Goal: Transaction & Acquisition: Purchase product/service

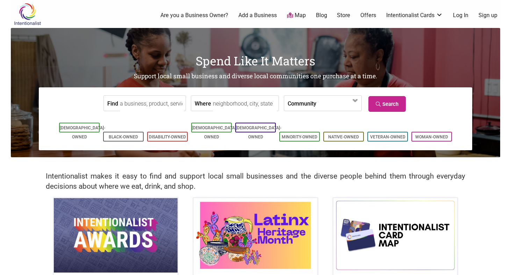
click at [326, 15] on link "Blog" at bounding box center [321, 16] width 11 height 8
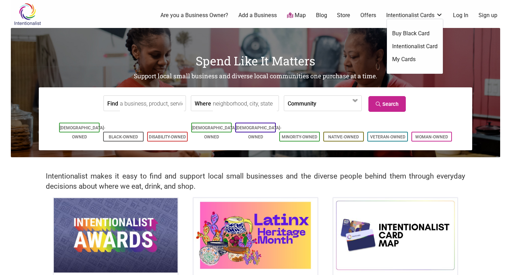
click at [405, 16] on link "Intentionalist Cards" at bounding box center [414, 16] width 57 height 8
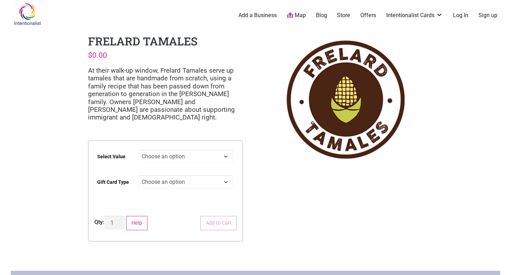
click at [30, 16] on img at bounding box center [27, 14] width 33 height 23
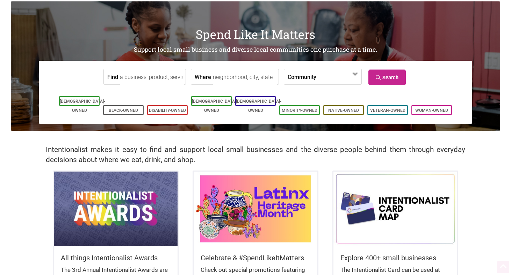
scroll to position [105, 0]
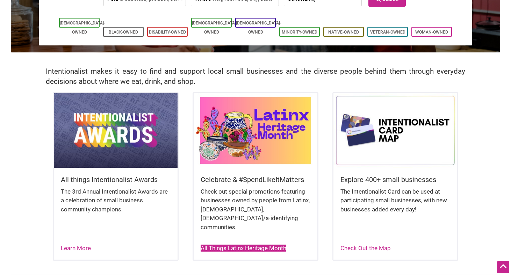
click at [250, 245] on link "All Things Latinx Heritage Month" at bounding box center [244, 248] width 86 height 7
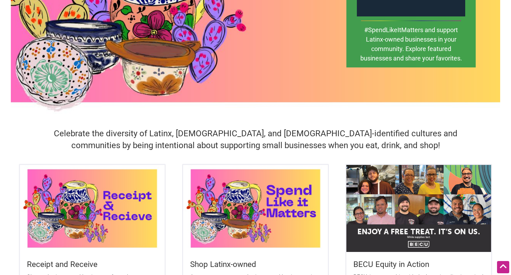
scroll to position [175, 0]
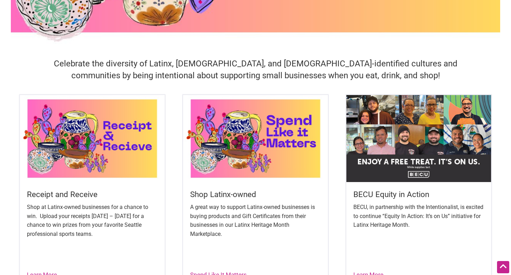
click at [257, 136] on img at bounding box center [255, 138] width 145 height 87
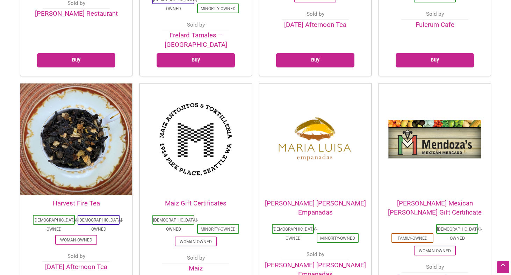
scroll to position [909, 0]
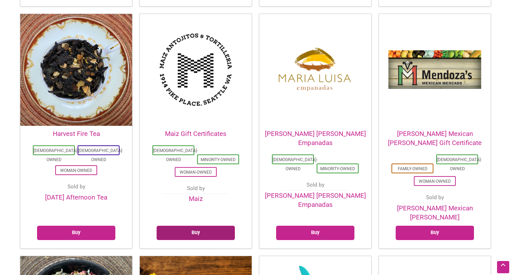
click at [200, 226] on link "Buy" at bounding box center [196, 233] width 78 height 14
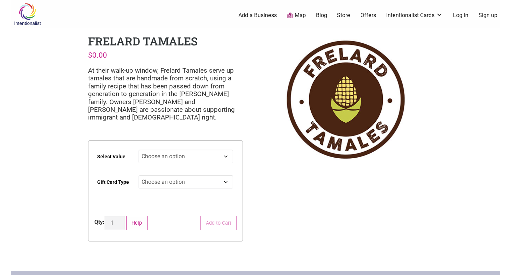
click at [166, 156] on select "Choose an option $25 $50 $100 $200 $500" at bounding box center [185, 157] width 95 height 14
click at [138, 150] on select "Choose an option $25 $50 $100 $200 $500" at bounding box center [185, 157] width 95 height 14
click at [153, 151] on select "Choose an option $25 $50 $100 $200 $500" at bounding box center [185, 157] width 95 height 14
click at [138, 150] on select "Choose an option $25 $50 $100 $200 $500" at bounding box center [185, 157] width 95 height 14
select select "$50"
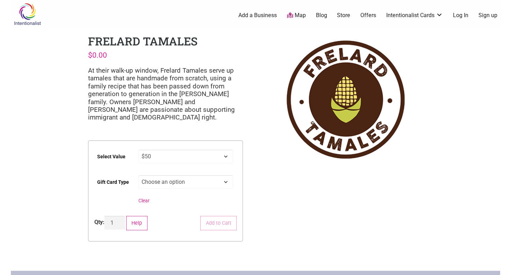
click at [156, 181] on select "Choose an option Physical" at bounding box center [185, 182] width 95 height 14
select select "Physical"
click at [138, 175] on select "Choose an option Physical" at bounding box center [185, 182] width 95 height 14
select select "$50"
click at [344, 14] on link "Store" at bounding box center [343, 16] width 13 height 8
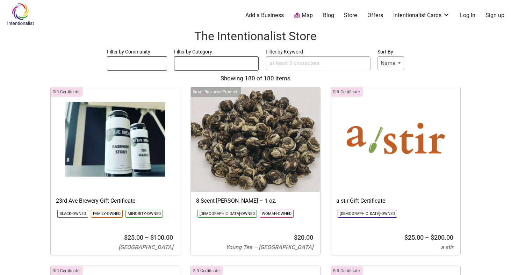
select select
click at [163, 62] on ul at bounding box center [136, 62] width 59 height 11
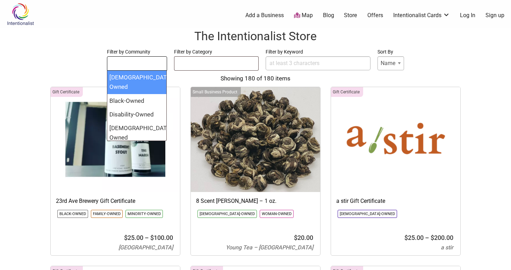
click at [309, 64] on input "Filter by Keyword" at bounding box center [318, 63] width 105 height 14
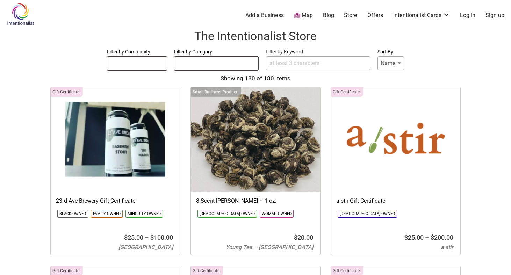
click at [195, 65] on ul at bounding box center [216, 62] width 84 height 11
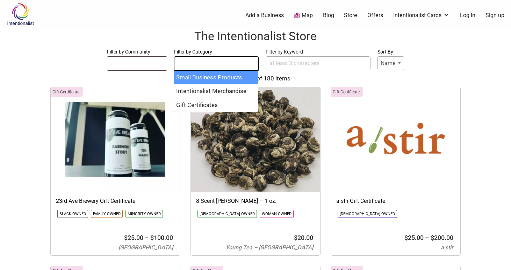
click at [304, 64] on input "Filter by Keyword" at bounding box center [318, 63] width 105 height 14
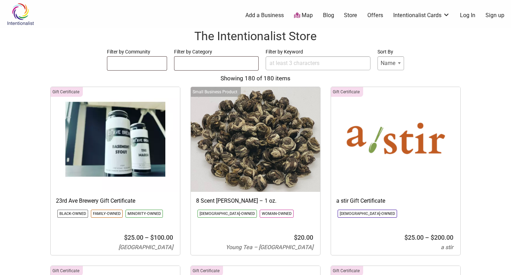
click at [158, 65] on ul at bounding box center [136, 62] width 59 height 11
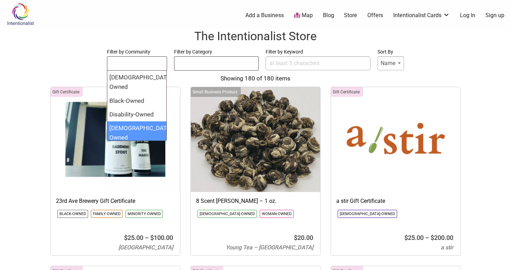
select select "1689"
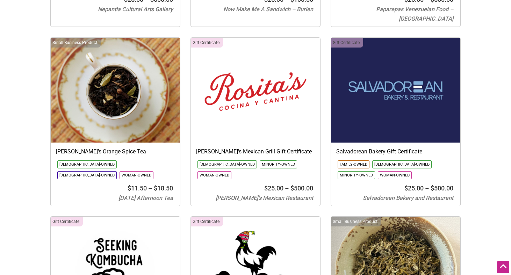
scroll to position [1678, 0]
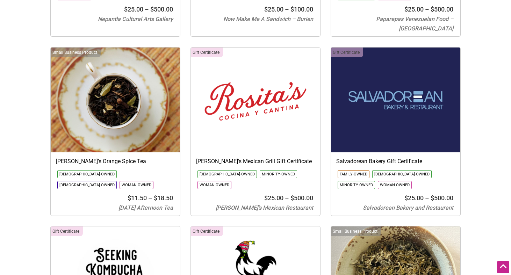
click at [254, 92] on img at bounding box center [255, 100] width 129 height 105
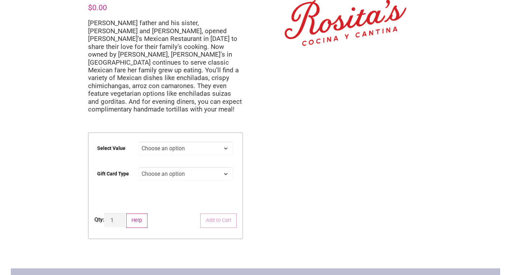
scroll to position [105, 0]
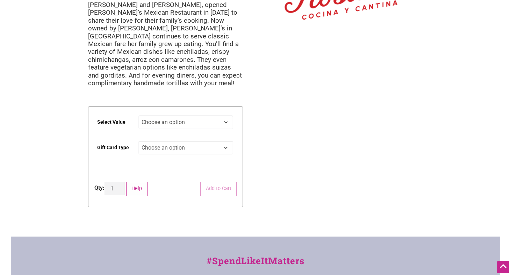
click at [230, 115] on select "Choose an option $25 $50 $100 $200 $500" at bounding box center [185, 122] width 95 height 14
click at [138, 115] on select "Choose an option $25 $50 $100 $200 $500" at bounding box center [185, 122] width 95 height 14
select select "$50"
click at [190, 141] on select "Choose an option Physical" at bounding box center [185, 148] width 95 height 14
select select "Physical"
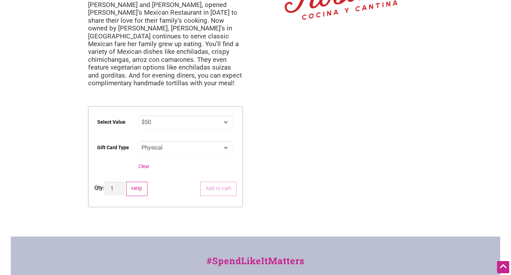
click at [138, 141] on select "Choose an option Physical" at bounding box center [185, 148] width 95 height 14
select select "$50"
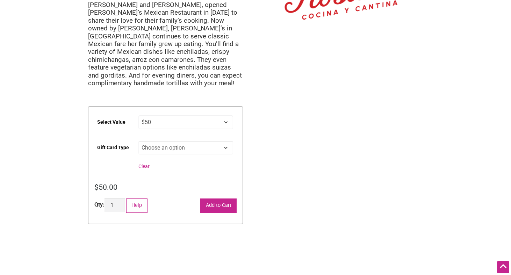
click at [220, 199] on button "Add to Cart" at bounding box center [218, 206] width 36 height 14
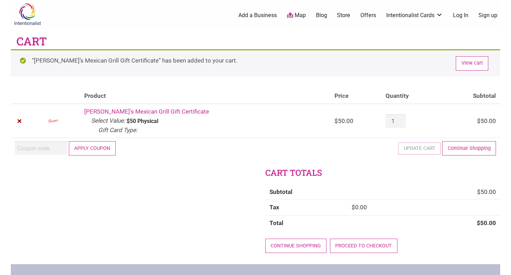
click at [92, 150] on button "Apply coupon" at bounding box center [92, 148] width 47 height 14
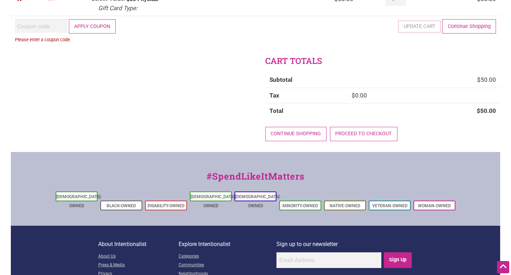
scroll to position [84, 0]
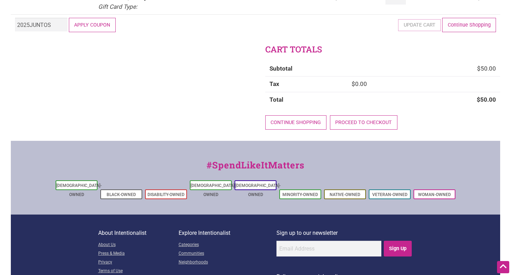
type input "2025JUNTOS"
click at [69, 18] on button "Apply coupon" at bounding box center [92, 25] width 47 height 14
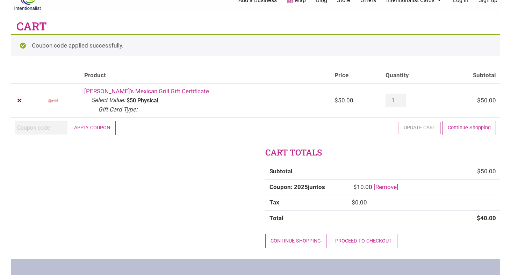
scroll to position [14, 0]
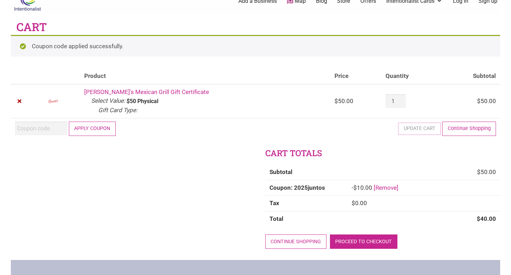
click at [357, 242] on link "Proceed to checkout" at bounding box center [363, 242] width 67 height 14
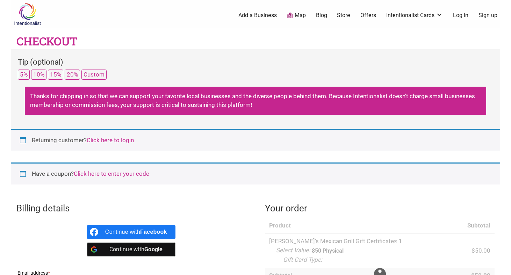
select select "WA"
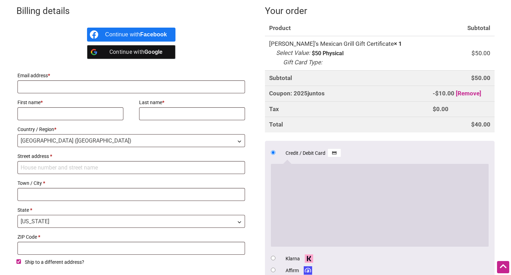
scroll to position [175, 0]
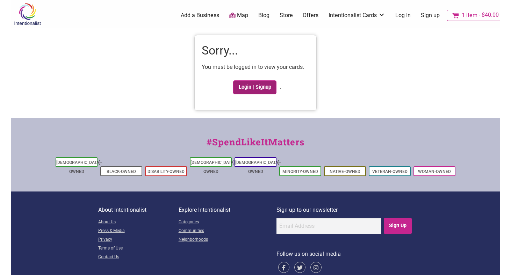
click at [257, 90] on link "Login | Signup" at bounding box center [254, 87] width 43 height 14
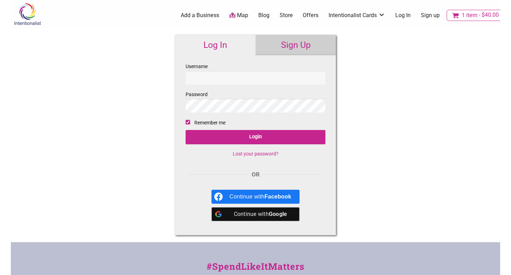
type input "pvilla1"
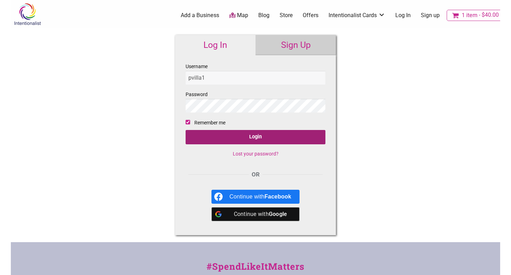
click at [229, 138] on input "Login" at bounding box center [256, 137] width 140 height 14
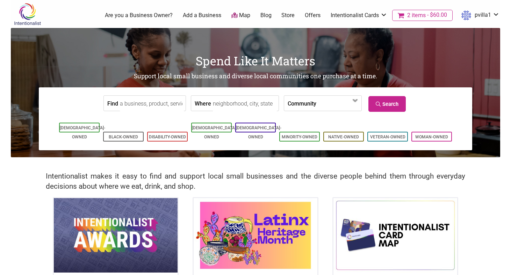
click at [416, 16] on span "2 items" at bounding box center [416, 16] width 19 height 6
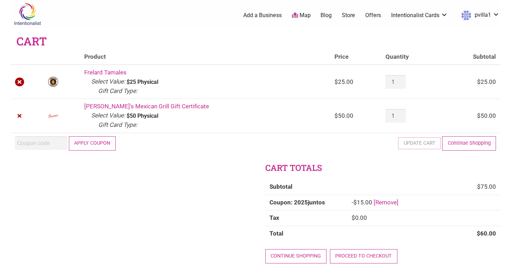
click at [19, 82] on link "×" at bounding box center [19, 82] width 9 height 9
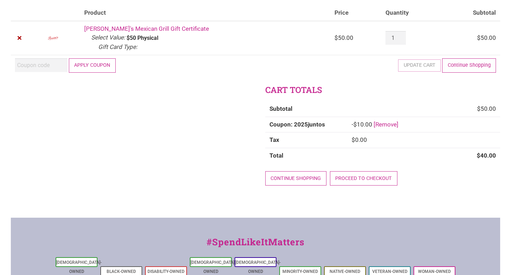
scroll to position [84, 0]
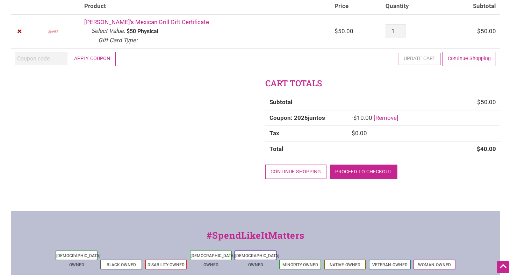
click at [361, 171] on link "Proceed to checkout" at bounding box center [363, 172] width 67 height 14
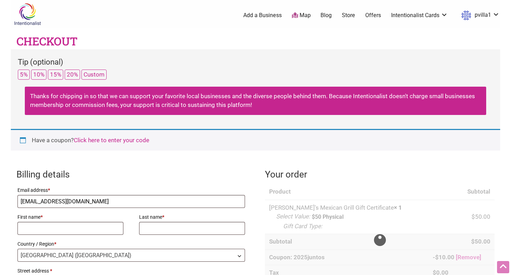
select select "WA"
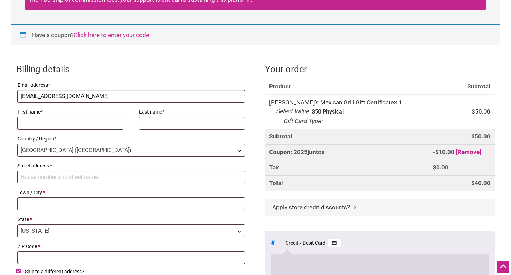
scroll to position [105, 0]
click at [74, 126] on input "First name *" at bounding box center [70, 123] width 106 height 13
type input "Paul"
type input "Villa"
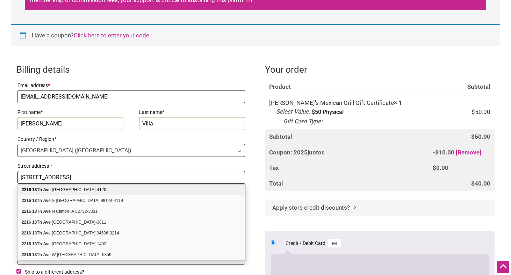
type input "2216 13th Ave E"
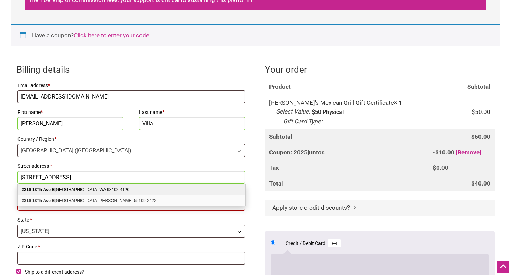
click at [5, 170] on html "× Menu 1 Add a Business Map Blog Store Offers Intentionalist Cards Buy Black Ca…" at bounding box center [255, 32] width 511 height 275
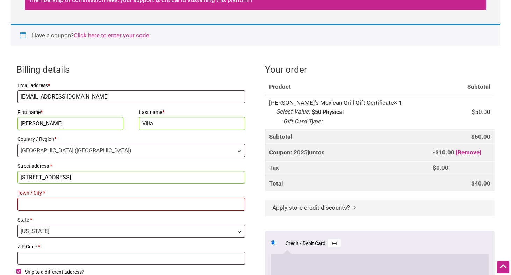
click at [35, 208] on input "Town / City *" at bounding box center [131, 204] width 228 height 13
type input "[GEOGRAPHIC_DATA]"
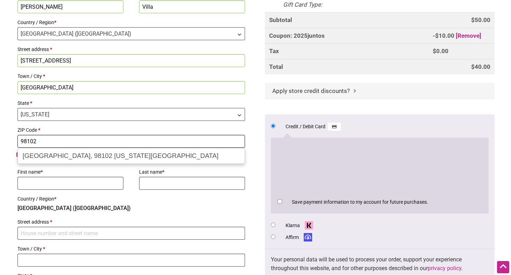
scroll to position [210, 0]
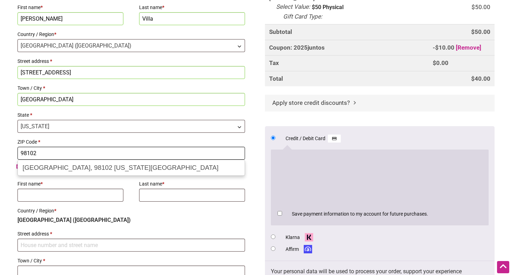
type input "98102"
click at [83, 214] on label "Country / Region *" at bounding box center [131, 211] width 228 height 10
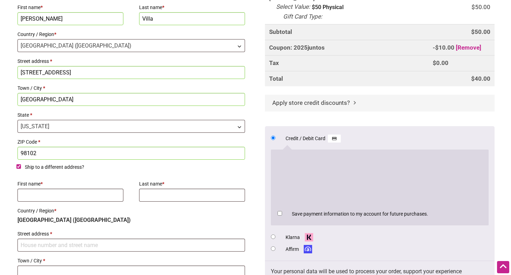
click at [18, 166] on input "Ship to a different address?" at bounding box center [18, 166] width 5 height 5
checkbox input "false"
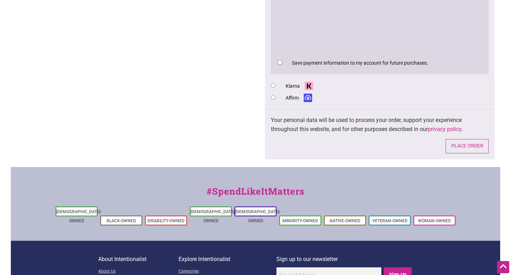
scroll to position [419, 0]
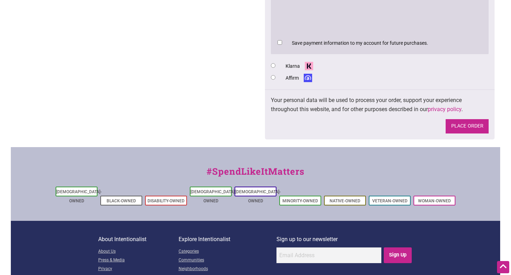
click at [467, 128] on button "Place order" at bounding box center [467, 126] width 43 height 14
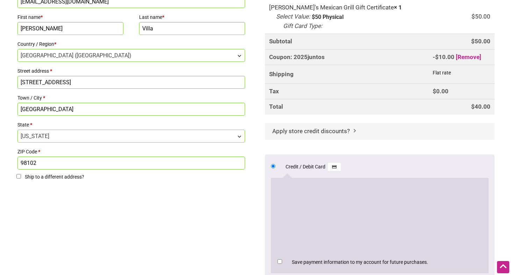
scroll to position [163, 0]
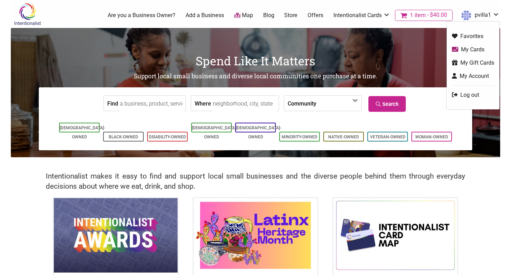
click at [482, 51] on link "My Cards" at bounding box center [473, 49] width 42 height 8
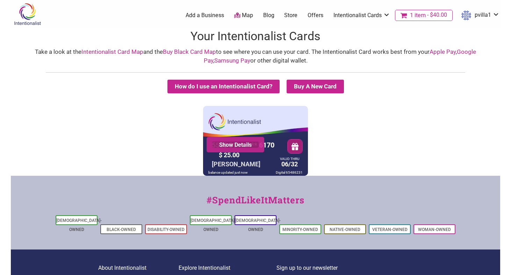
click at [232, 145] on link "Show Details" at bounding box center [235, 144] width 47 height 7
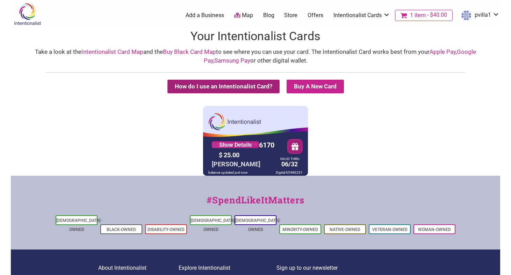
drag, startPoint x: 237, startPoint y: 81, endPoint x: 232, endPoint y: 92, distance: 12.0
click at [236, 85] on button "How do I use an Intentionalist Card?" at bounding box center [223, 87] width 112 height 14
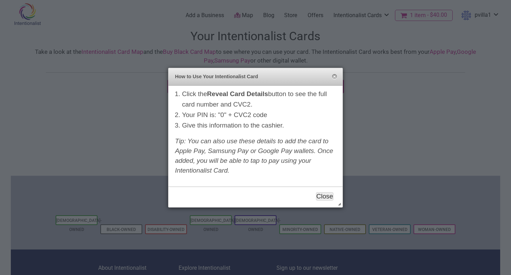
click at [321, 197] on button "Close" at bounding box center [324, 196] width 17 height 8
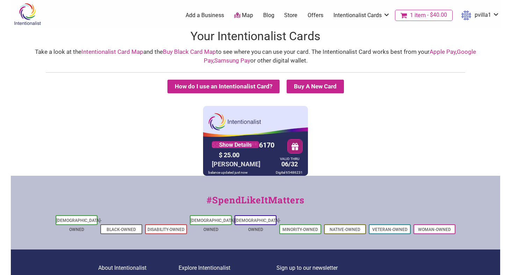
click at [114, 54] on link "Intentionalist Card Map" at bounding box center [112, 51] width 62 height 7
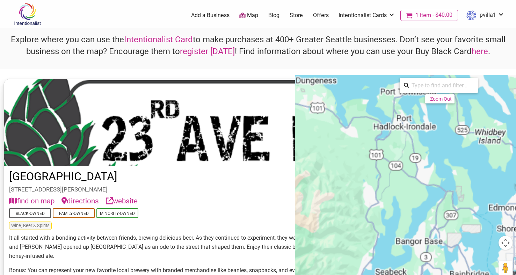
click at [444, 188] on div "To activate drag with keyboard, press Alt + Enter. Once in keyboard drag state,…" at bounding box center [405, 207] width 221 height 264
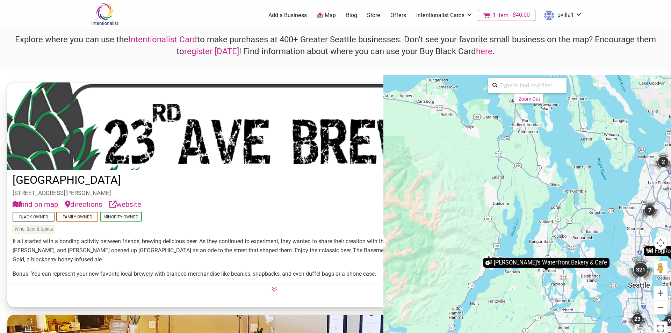
drag, startPoint x: 564, startPoint y: 245, endPoint x: 515, endPoint y: 218, distance: 56.0
click at [515, 218] on div "To navigate, press the arrow keys. To activate drag with keyboard, press Alt + …" at bounding box center [527, 207] width 288 height 264
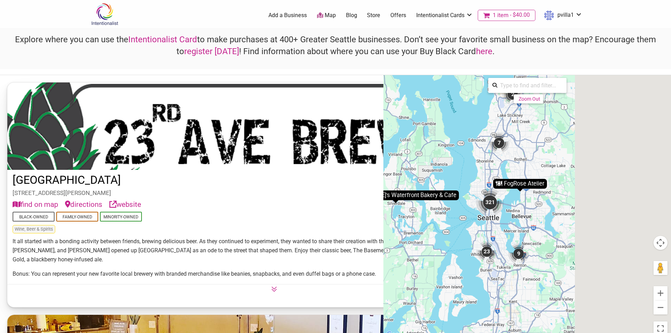
drag, startPoint x: 553, startPoint y: 245, endPoint x: 496, endPoint y: 206, distance: 68.8
click at [491, 204] on div "321" at bounding box center [490, 202] width 28 height 28
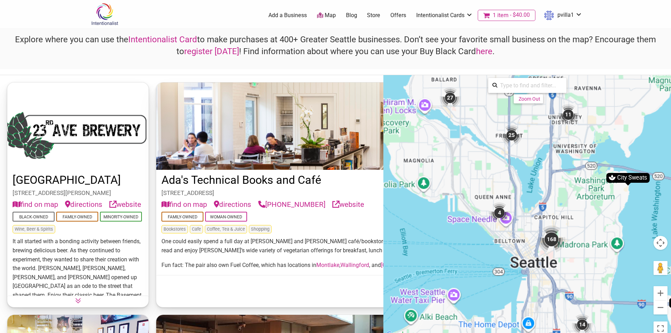
click at [505, 219] on div "To activate drag with keyboard, press Alt + Enter. Once in keyboard drag state,…" at bounding box center [527, 207] width 288 height 264
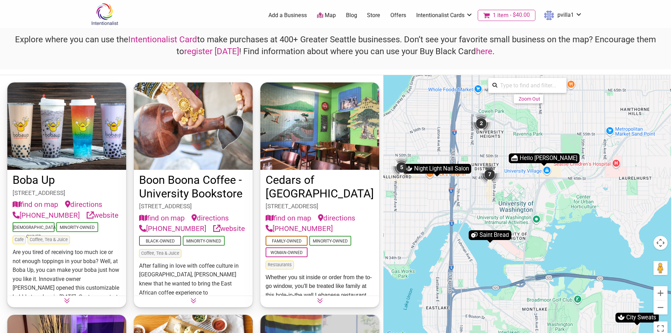
drag, startPoint x: 501, startPoint y: 123, endPoint x: 530, endPoint y: 277, distance: 156.4
click at [516, 275] on div "To activate drag with keyboard, press Alt + Enter. Once in keyboard drag state,…" at bounding box center [527, 207] width 288 height 264
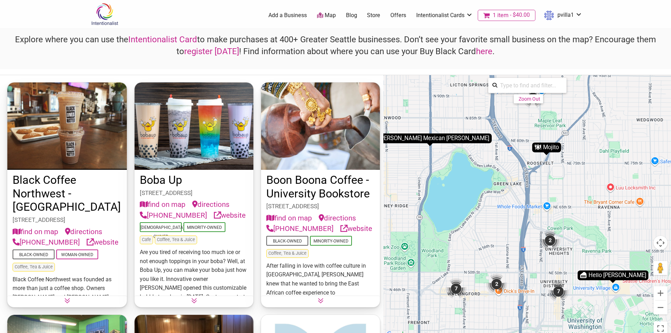
drag, startPoint x: 479, startPoint y: 209, endPoint x: 523, endPoint y: 189, distance: 48.3
click at [516, 189] on div "To activate drag with keyboard, press Alt + Enter. Once in keyboard drag state,…" at bounding box center [527, 207] width 288 height 264
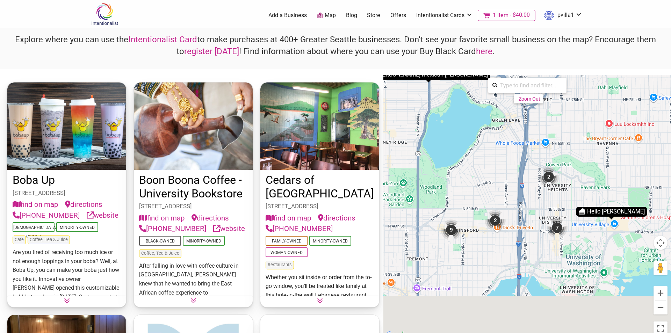
drag, startPoint x: 495, startPoint y: 174, endPoint x: 535, endPoint y: 112, distance: 73.5
click at [516, 112] on div "To activate drag with keyboard, press Alt + Enter. Once in keyboard drag state,…" at bounding box center [527, 207] width 288 height 264
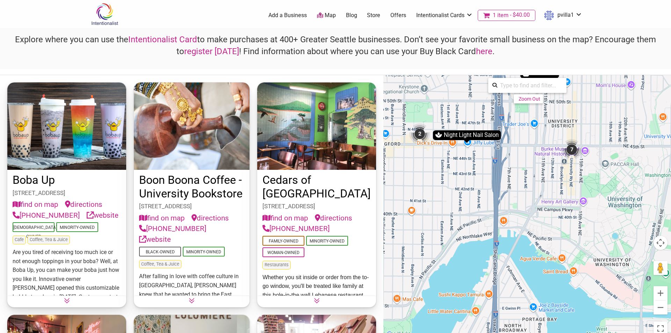
drag, startPoint x: 499, startPoint y: 238, endPoint x: 509, endPoint y: 107, distance: 132.1
click at [509, 107] on div "To activate drag with keyboard, press Alt + Enter. Once in keyboard drag state,…" at bounding box center [527, 207] width 288 height 264
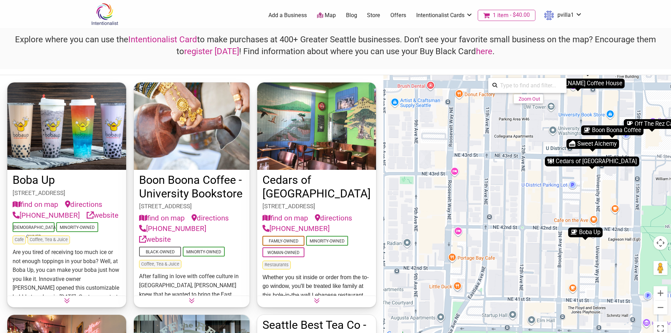
click at [516, 210] on div "To navigate, press the arrow keys. To activate drag with keyboard, press Alt + …" at bounding box center [527, 207] width 288 height 264
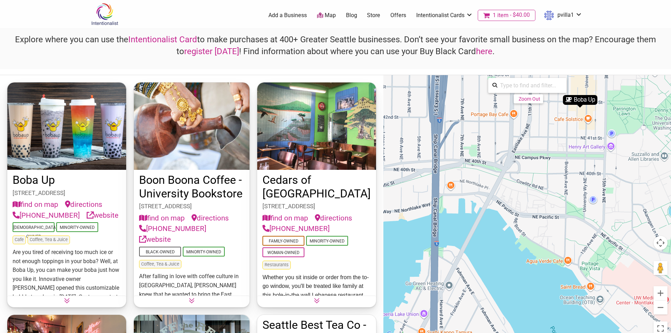
drag, startPoint x: 505, startPoint y: 251, endPoint x: 528, endPoint y: 134, distance: 119.3
click at [516, 134] on div "To activate drag with keyboard, press Alt + Enter. Once in keyboard drag state,…" at bounding box center [527, 207] width 288 height 264
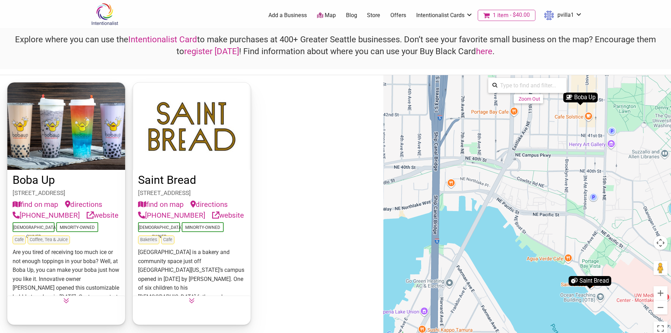
drag, startPoint x: 506, startPoint y: 300, endPoint x: 528, endPoint y: 130, distance: 171.2
click at [516, 130] on div "To activate drag with keyboard, press Alt + Enter. Once in keyboard drag state,…" at bounding box center [527, 207] width 288 height 264
drag, startPoint x: 501, startPoint y: 295, endPoint x: 552, endPoint y: 114, distance: 187.9
click at [516, 94] on div "To activate drag with keyboard, press Alt + Enter. Once in keyboard drag state,…" at bounding box center [527, 207] width 288 height 264
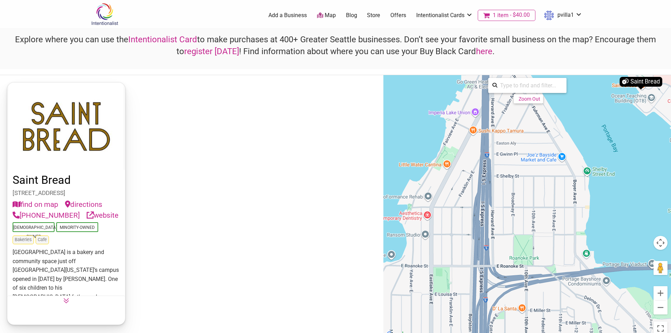
click at [516, 275] on icon at bounding box center [664, 324] width 8 height 9
click at [516, 275] on div at bounding box center [663, 325] width 12 height 12
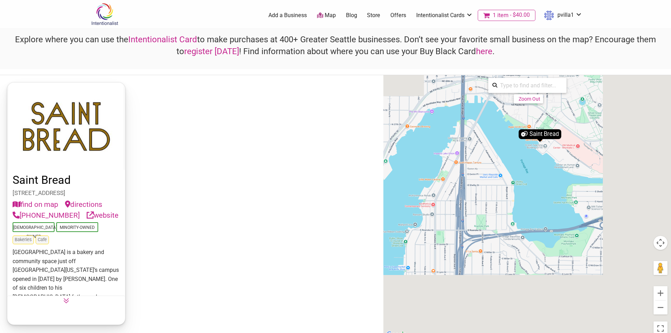
click at [516, 135] on div "To activate drag with keyboard, press Alt + Enter. Once in keyboard drag state,…" at bounding box center [527, 207] width 288 height 264
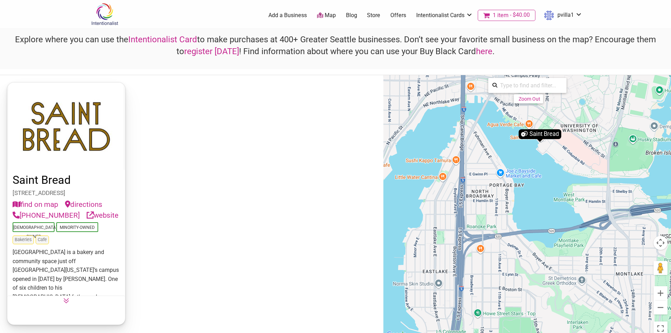
click at [516, 275] on icon at bounding box center [664, 324] width 8 height 9
drag, startPoint x: 506, startPoint y: 285, endPoint x: 529, endPoint y: 111, distance: 175.9
click at [516, 111] on div "To activate drag with keyboard, press Alt + Enter. Once in keyboard drag state,…" at bounding box center [527, 207] width 288 height 264
click at [325, 13] on link "Map" at bounding box center [326, 16] width 19 height 8
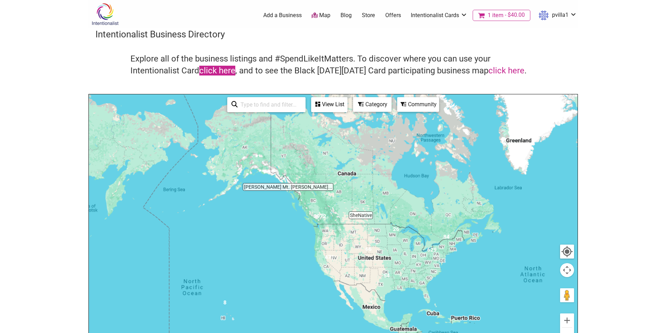
click at [217, 73] on link "click here" at bounding box center [217, 71] width 36 height 10
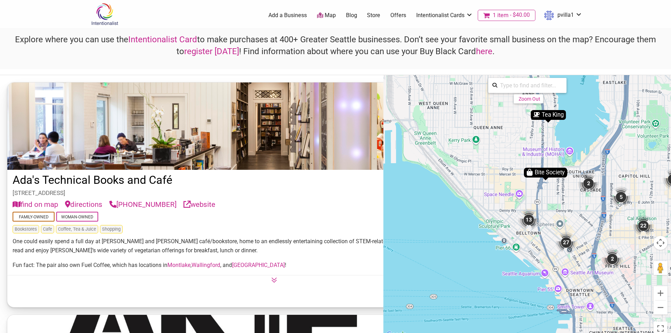
drag, startPoint x: 462, startPoint y: 216, endPoint x: 578, endPoint y: 150, distance: 134.1
click at [578, 150] on div "To activate drag with keyboard, press Alt + Enter. Once in keyboard drag state,…" at bounding box center [527, 207] width 288 height 264
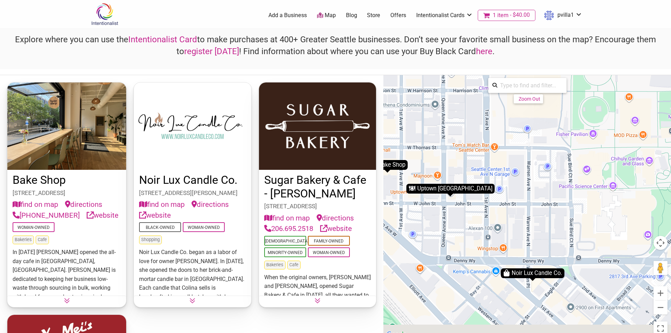
drag, startPoint x: 527, startPoint y: 199, endPoint x: 476, endPoint y: 141, distance: 76.5
click at [476, 141] on div "To activate drag with keyboard, press Alt + Enter. Once in keyboard drag state,…" at bounding box center [527, 207] width 288 height 264
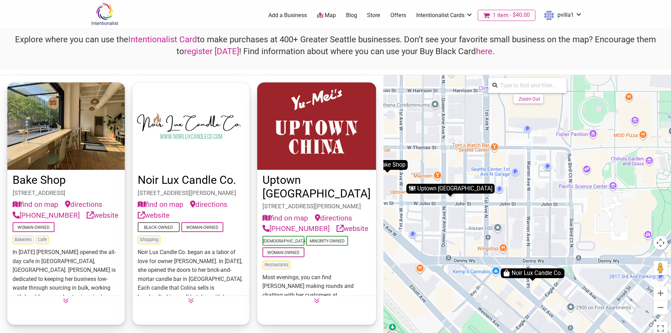
click at [514, 210] on div "To activate drag with keyboard, press Alt + Enter. Once in keyboard drag state,…" at bounding box center [527, 207] width 288 height 264
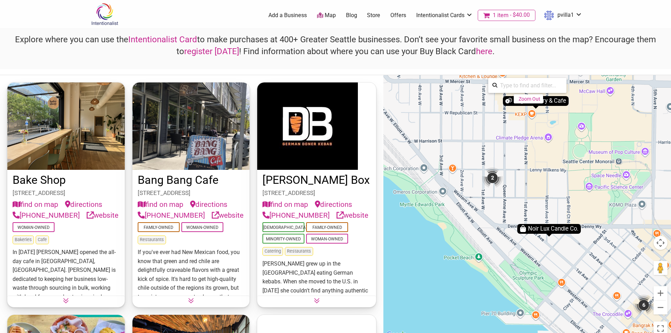
drag, startPoint x: 520, startPoint y: 207, endPoint x: 535, endPoint y: 202, distance: 15.6
click at [520, 206] on div "To activate drag with keyboard, press Alt + Enter. Once in keyboard drag state,…" at bounding box center [527, 207] width 288 height 264
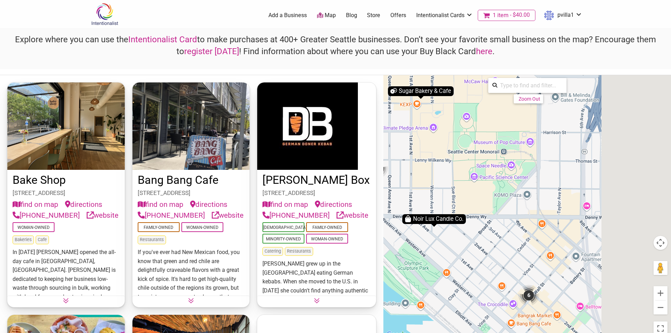
drag, startPoint x: 632, startPoint y: 188, endPoint x: 518, endPoint y: 179, distance: 114.0
click at [518, 179] on div "To activate drag with keyboard, press Alt + Enter. Once in keyboard drag state,…" at bounding box center [527, 207] width 288 height 264
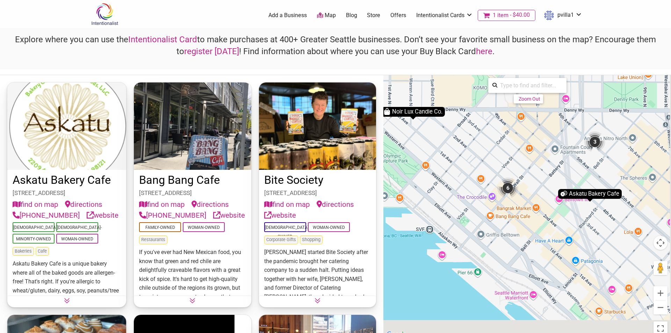
drag, startPoint x: 570, startPoint y: 269, endPoint x: 549, endPoint y: 162, distance: 109.3
click at [549, 162] on div "To activate drag with keyboard, press Alt + Enter. Once in keyboard drag state,…" at bounding box center [527, 207] width 288 height 264
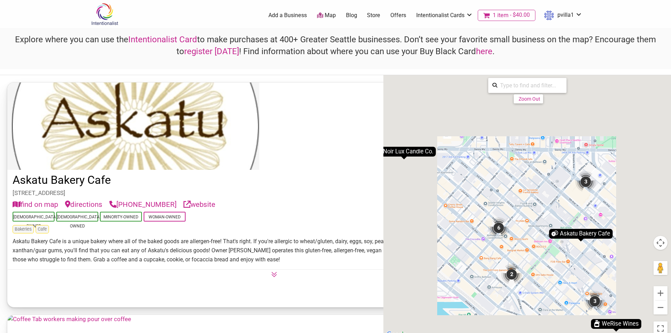
drag, startPoint x: 544, startPoint y: 212, endPoint x: 533, endPoint y: 226, distance: 17.4
click at [533, 226] on div "To activate drag with keyboard, press Alt + Enter. Once in keyboard drag state,…" at bounding box center [527, 207] width 288 height 264
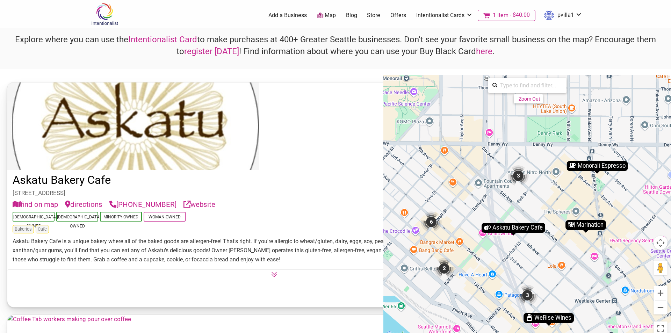
drag, startPoint x: 617, startPoint y: 210, endPoint x: 510, endPoint y: 171, distance: 114.0
click at [510, 171] on div "To activate drag with keyboard, press Alt + Enter. Once in keyboard drag state,…" at bounding box center [527, 207] width 288 height 264
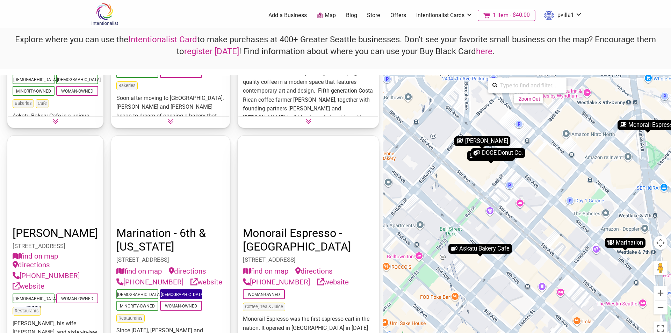
scroll to position [208, 0]
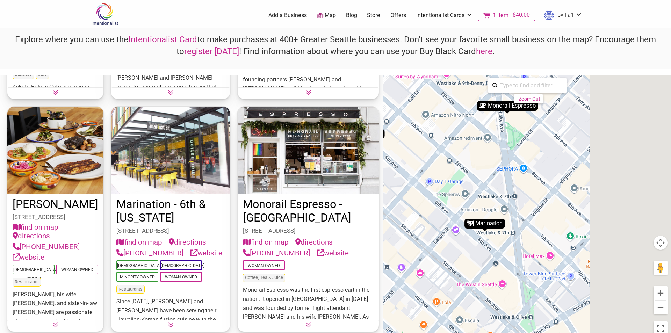
drag, startPoint x: 600, startPoint y: 180, endPoint x: 440, endPoint y: 233, distance: 168.7
click at [413, 238] on div "To activate drag with keyboard, press Alt + Enter. Once in keyboard drag state,…" at bounding box center [527, 207] width 288 height 264
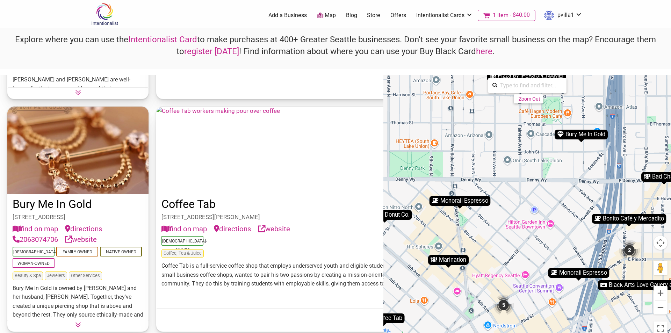
scroll to position [0, 0]
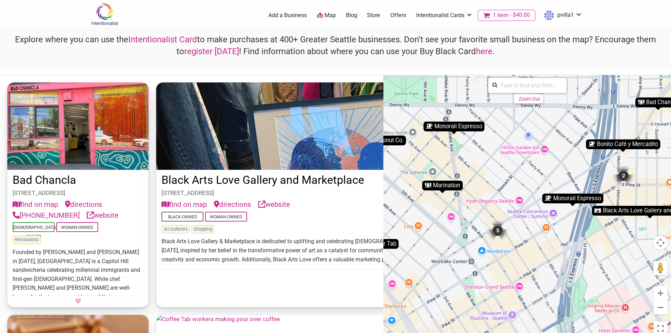
drag, startPoint x: 541, startPoint y: 222, endPoint x: 535, endPoint y: 148, distance: 74.7
click at [535, 148] on div "To activate drag with keyboard, press Alt + Enter. Once in keyboard drag state,…" at bounding box center [527, 207] width 288 height 264
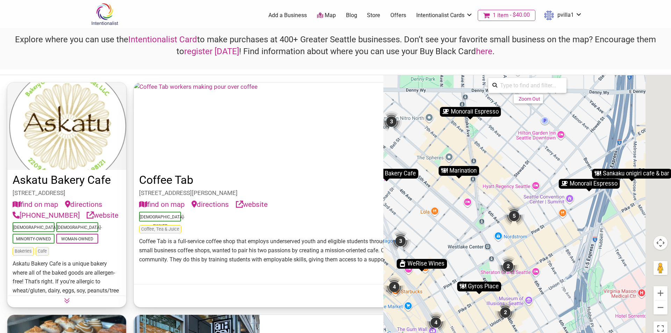
drag, startPoint x: 588, startPoint y: 230, endPoint x: 549, endPoint y: 234, distance: 39.0
click at [549, 234] on div "To activate drag with keyboard, press Alt + Enter. Once in keyboard drag state,…" at bounding box center [527, 207] width 288 height 264
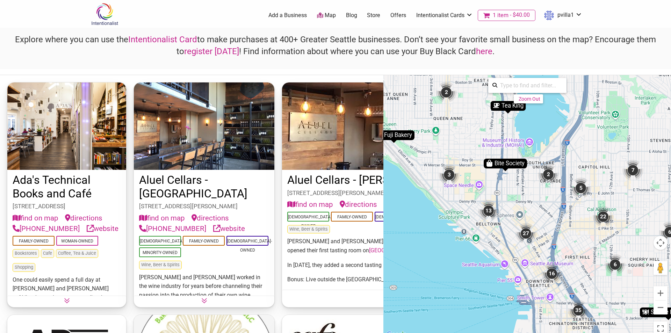
click at [531, 205] on div "To navigate, press the arrow keys. To activate drag with keyboard, press Alt + …" at bounding box center [527, 207] width 288 height 264
drag, startPoint x: 627, startPoint y: 204, endPoint x: 545, endPoint y: 213, distance: 82.6
click at [545, 213] on div "To activate drag with keyboard, press Alt + Enter. Once in keyboard drag state,…" at bounding box center [527, 207] width 288 height 264
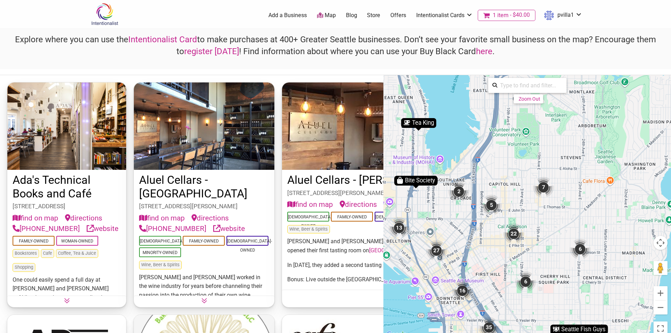
drag, startPoint x: 648, startPoint y: 175, endPoint x: 559, endPoint y: 193, distance: 91.1
click at [559, 193] on div "To activate drag with keyboard, press Alt + Enter. Once in keyboard drag state,…" at bounding box center [527, 207] width 288 height 264
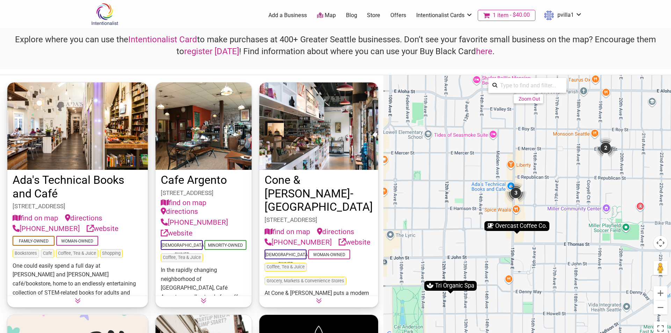
drag, startPoint x: 591, startPoint y: 142, endPoint x: 596, endPoint y: 180, distance: 38.4
click at [587, 189] on div "To activate drag with keyboard, press Alt + Enter. Once in keyboard drag state,…" at bounding box center [527, 207] width 288 height 264
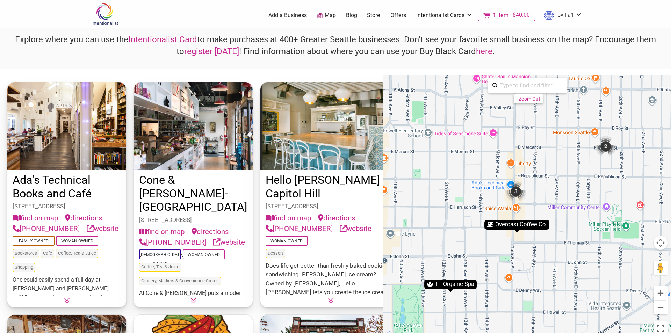
click at [605, 148] on div "2" at bounding box center [605, 146] width 21 height 21
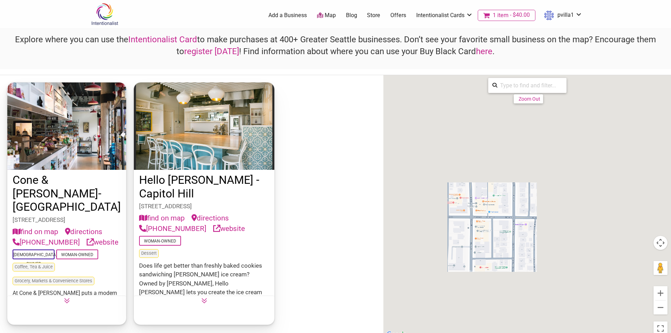
drag, startPoint x: 450, startPoint y: 257, endPoint x: 500, endPoint y: 242, distance: 52.5
click at [523, 206] on div "To activate drag with keyboard, press Alt + Enter. Once in keyboard drag state,…" at bounding box center [527, 207] width 288 height 264
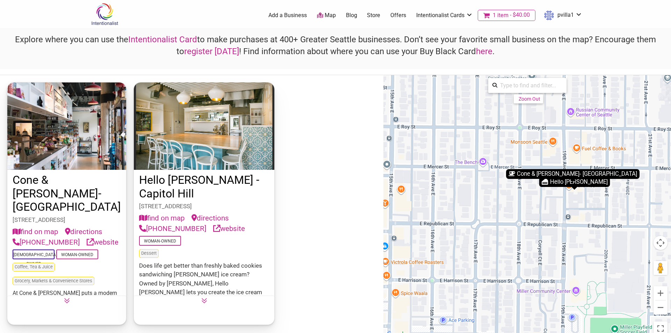
drag, startPoint x: 454, startPoint y: 266, endPoint x: 542, endPoint y: 217, distance: 101.1
click at [542, 217] on div "To activate drag with keyboard, press Alt + Enter. Once in keyboard drag state,…" at bounding box center [527, 207] width 288 height 264
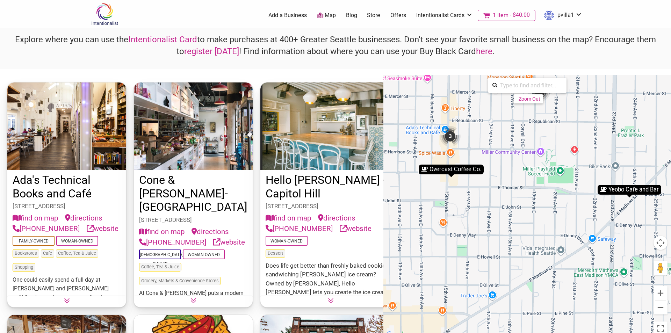
drag, startPoint x: 563, startPoint y: 275, endPoint x: 550, endPoint y: 170, distance: 106.0
click at [550, 170] on div "To activate drag with keyboard, press Alt + Enter. Once in keyboard drag state,…" at bounding box center [527, 207] width 288 height 264
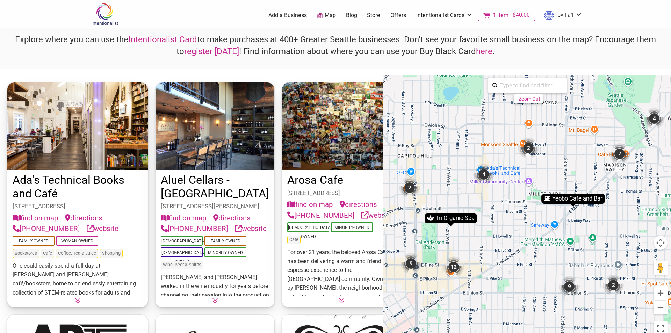
click at [570, 286] on div "9" at bounding box center [569, 286] width 21 height 21
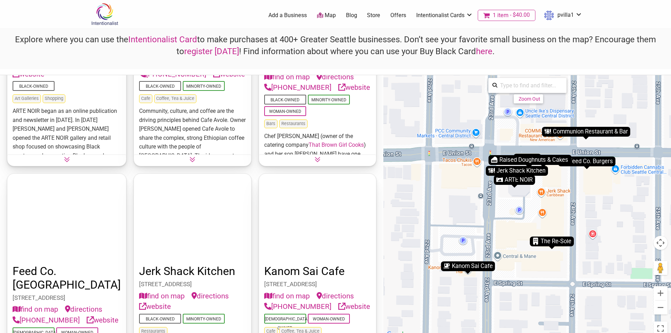
scroll to position [175, 0]
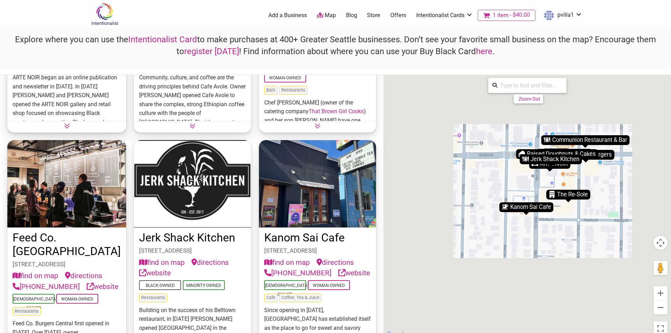
click at [529, 207] on div "To navigate, press the arrow keys. To activate drag with keyboard, press Alt + …" at bounding box center [527, 207] width 288 height 264
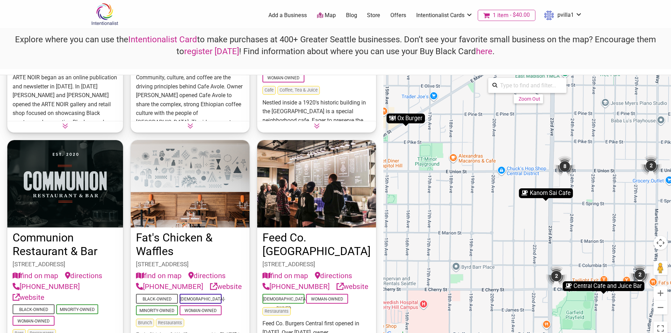
click at [521, 86] on input "search" at bounding box center [529, 86] width 65 height 14
type input "[PERSON_NAME]'s"
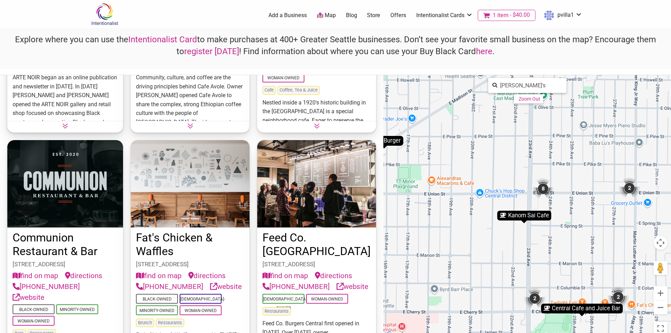
drag, startPoint x: 644, startPoint y: 187, endPoint x: 625, endPoint y: 203, distance: 25.3
click at [643, 210] on div "To navigate, press the arrow keys. To activate drag with keyboard, press Alt + …" at bounding box center [527, 207] width 288 height 264
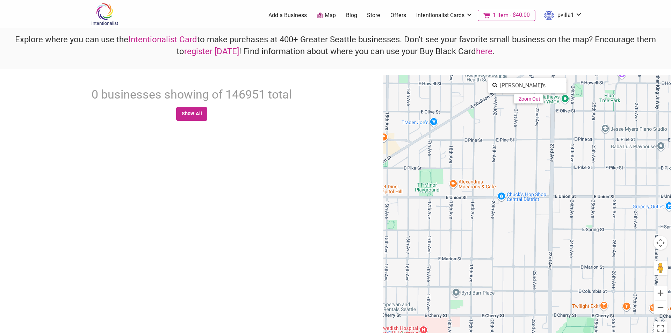
scroll to position [0, 0]
drag, startPoint x: 456, startPoint y: 127, endPoint x: 519, endPoint y: 235, distance: 125.0
click at [519, 235] on div "To navigate, press the arrow keys." at bounding box center [527, 207] width 288 height 264
drag, startPoint x: 527, startPoint y: 86, endPoint x: 482, endPoint y: 84, distance: 44.8
click at [483, 86] on div "[PERSON_NAME]'s Zoom Out" at bounding box center [528, 84] width 126 height 19
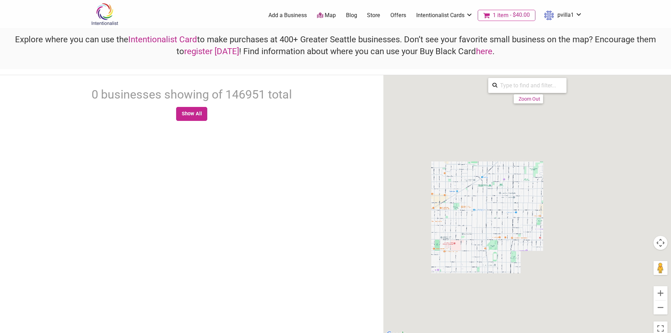
drag, startPoint x: 462, startPoint y: 201, endPoint x: 552, endPoint y: 1, distance: 219.2
click at [537, 195] on div "To navigate, press the arrow keys." at bounding box center [527, 207] width 288 height 264
